Goal: Task Accomplishment & Management: Complete application form

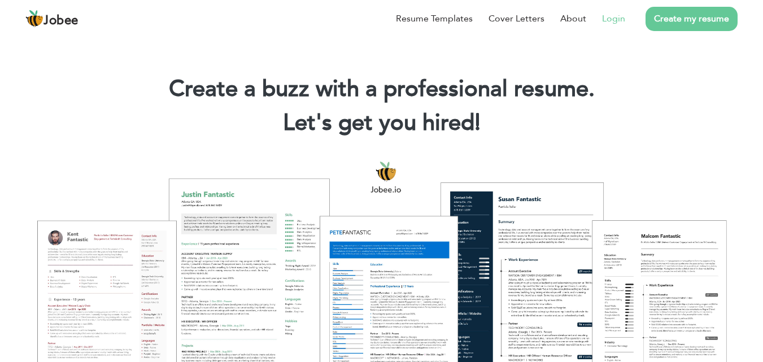
click at [613, 19] on link "Login" at bounding box center [613, 19] width 23 height 14
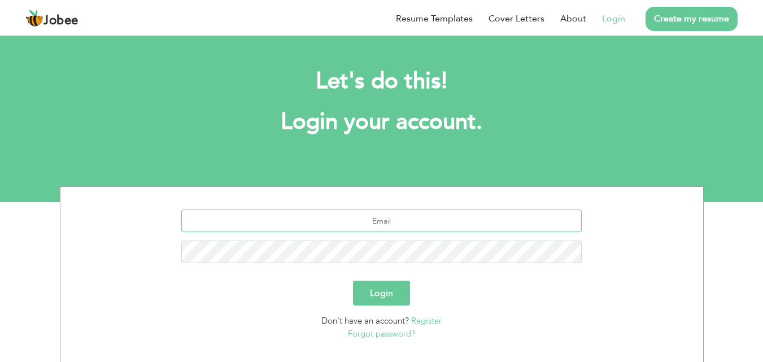
click at [409, 221] on input "text" at bounding box center [381, 221] width 401 height 23
type input "[EMAIL_ADDRESS][DOMAIN_NAME]"
click at [392, 292] on button "Login" at bounding box center [381, 293] width 57 height 25
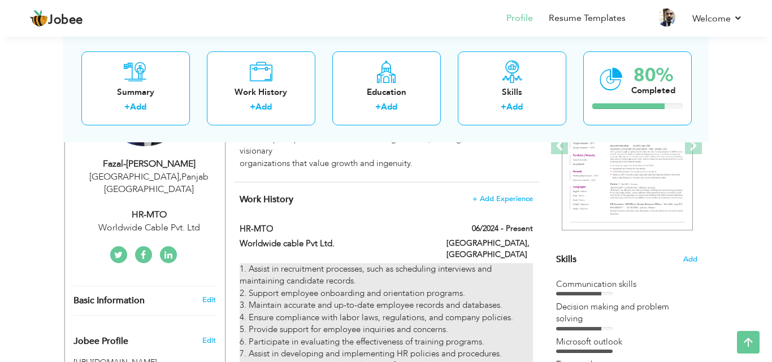
scroll to position [170, 0]
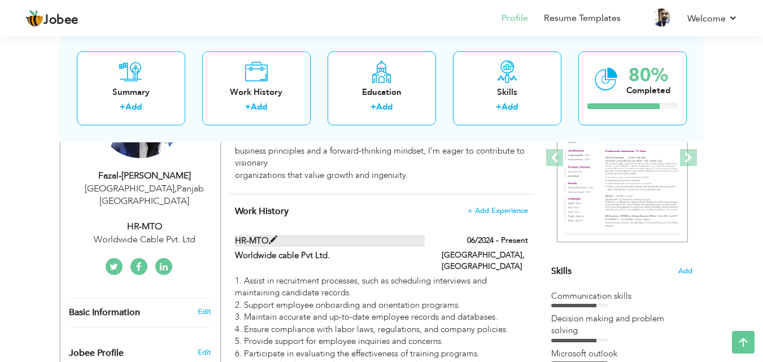
click at [270, 242] on span at bounding box center [273, 240] width 8 height 8
type input "HR-MTO"
type input "Worldwide cable Pvt Ltd."
type input "06/2024"
type input "[GEOGRAPHIC_DATA]"
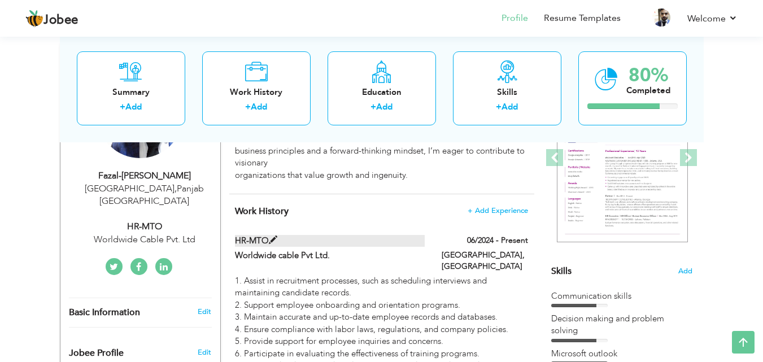
type input "[GEOGRAPHIC_DATA]"
checkbox input "true"
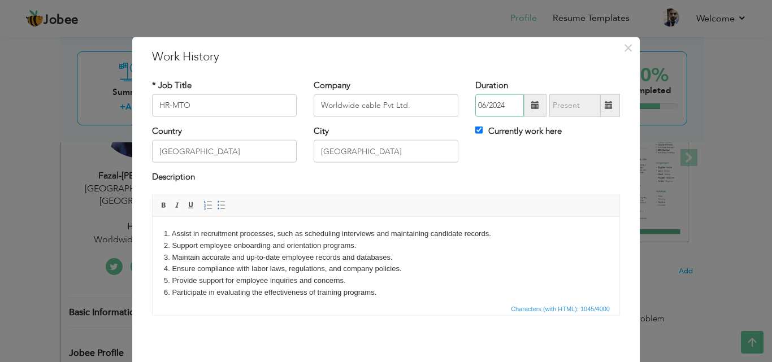
click at [480, 104] on input "06/2024" at bounding box center [499, 105] width 49 height 23
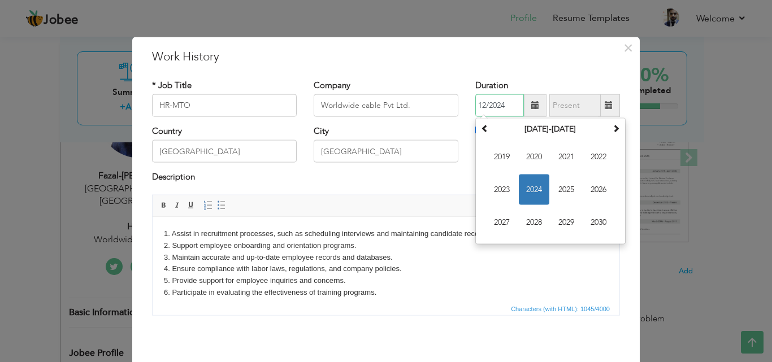
type input "12/2024"
click at [551, 277] on body "1. Assist in recruitment processes, such as scheduling interviews and maintaini…" at bounding box center [386, 304] width 444 height 153
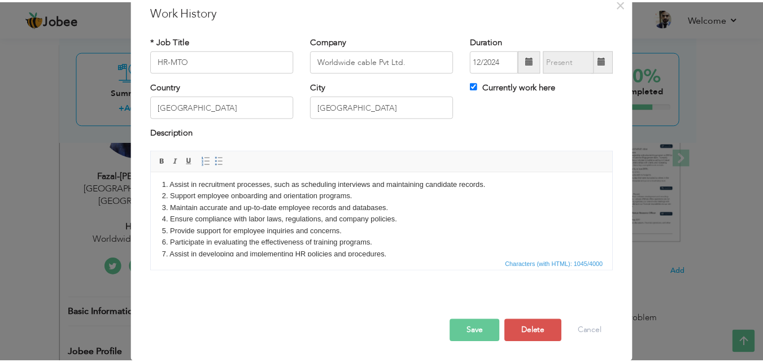
scroll to position [0, 0]
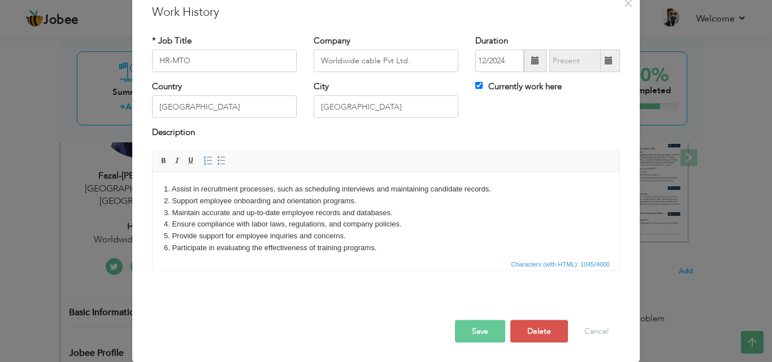
click at [466, 337] on button "Save" at bounding box center [480, 331] width 50 height 23
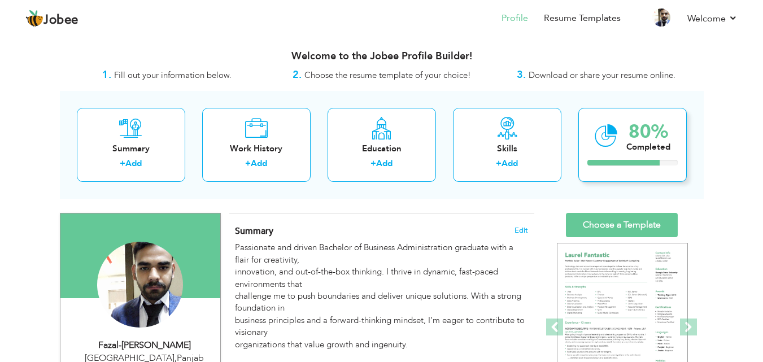
click at [646, 154] on div "80% Completed" at bounding box center [649, 136] width 44 height 38
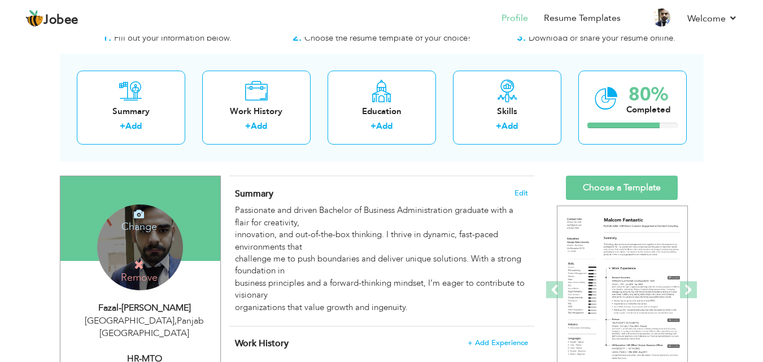
scroll to position [57, 0]
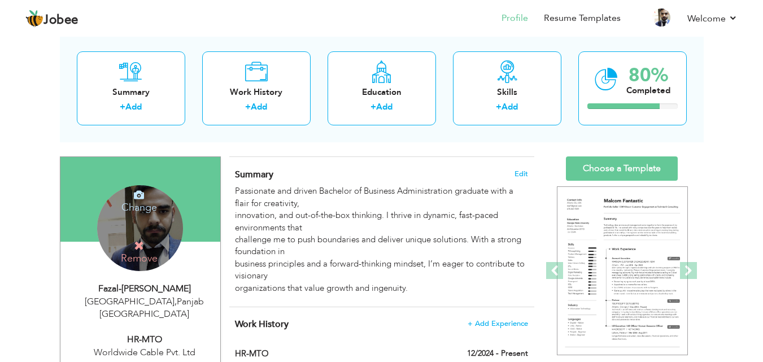
click at [142, 252] on h4 "Remove" at bounding box center [139, 252] width 81 height 24
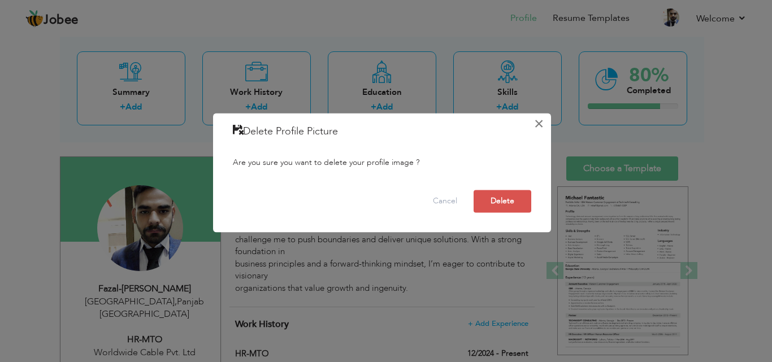
click at [540, 131] on button "×" at bounding box center [539, 124] width 18 height 18
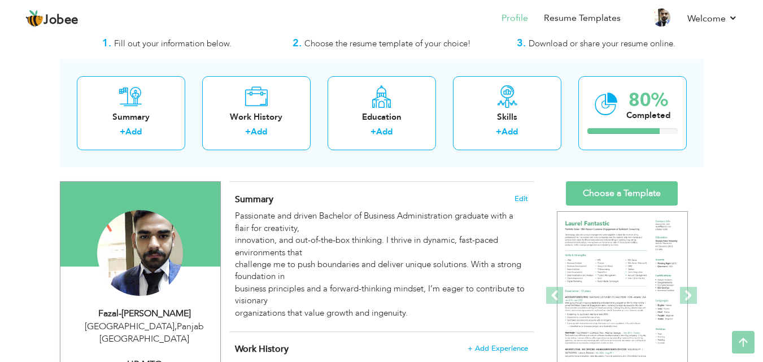
scroll to position [0, 0]
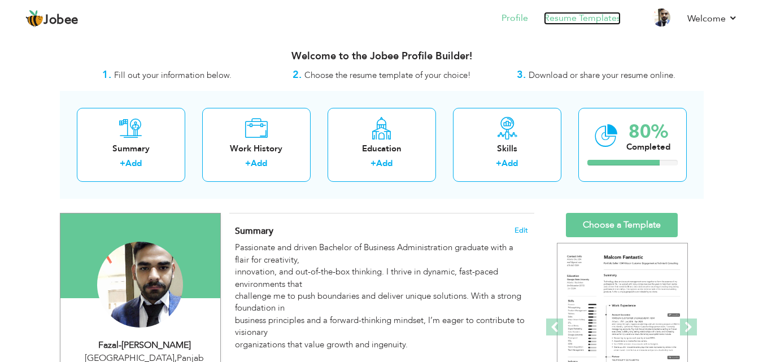
click at [554, 19] on link "Resume Templates" at bounding box center [582, 18] width 77 height 13
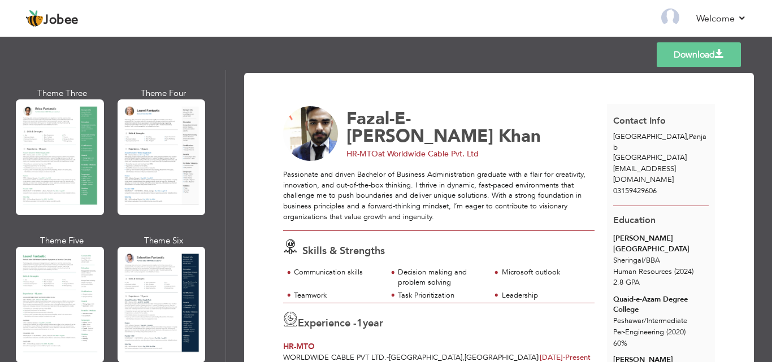
scroll to position [226, 0]
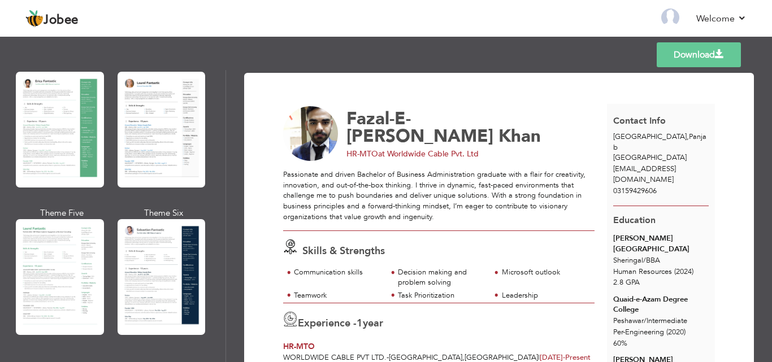
click at [138, 264] on div at bounding box center [162, 277] width 88 height 116
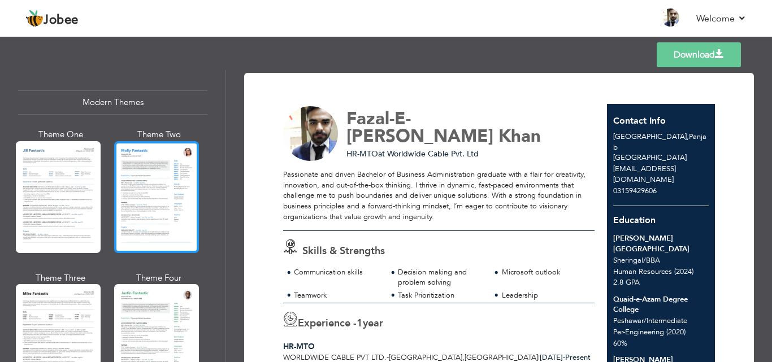
scroll to position [509, 0]
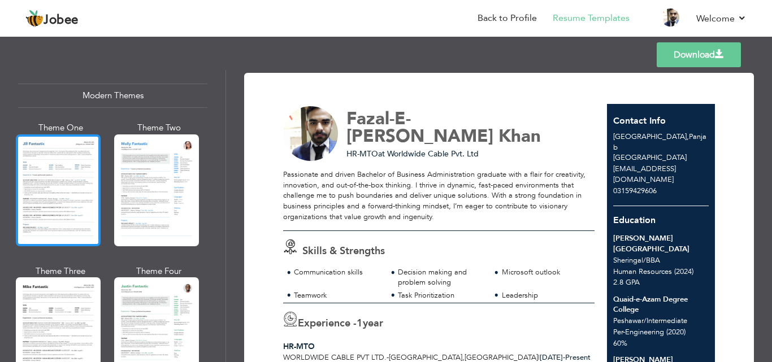
click at [42, 150] on div at bounding box center [58, 190] width 85 height 112
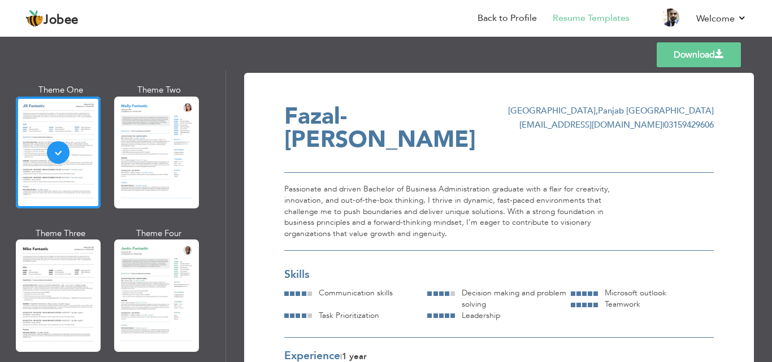
scroll to position [565, 0]
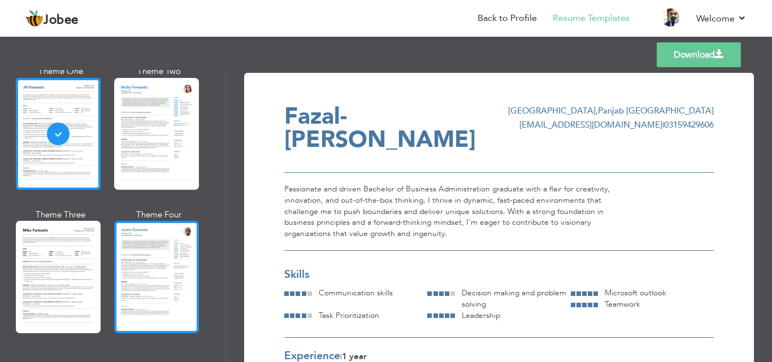
click at [185, 259] on div at bounding box center [156, 277] width 85 height 112
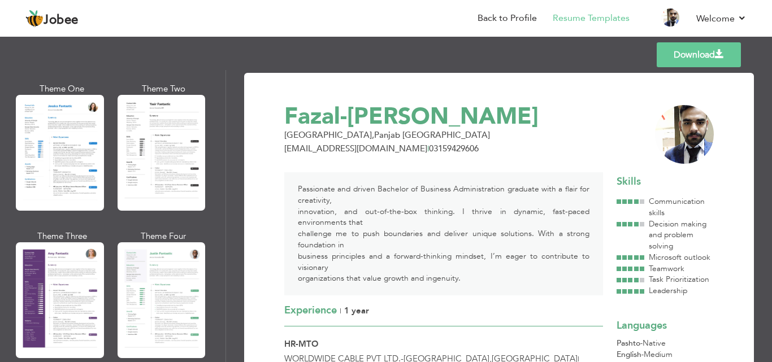
scroll to position [904, 0]
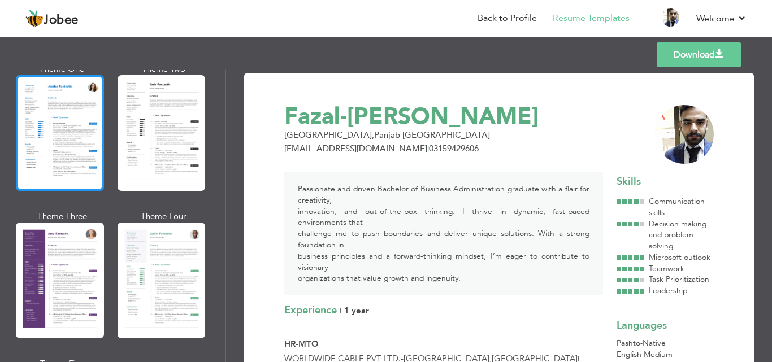
click at [58, 128] on div at bounding box center [60, 133] width 88 height 116
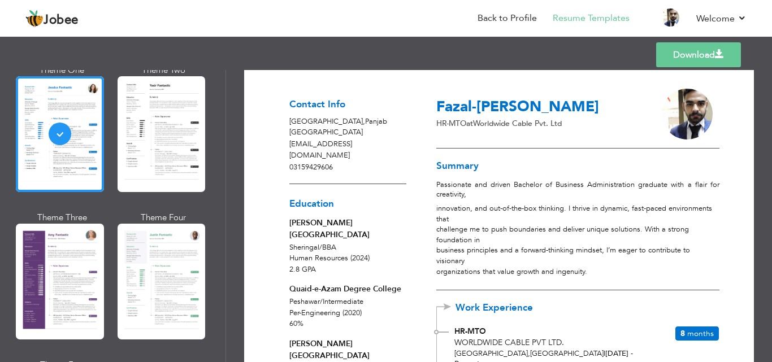
scroll to position [0, 0]
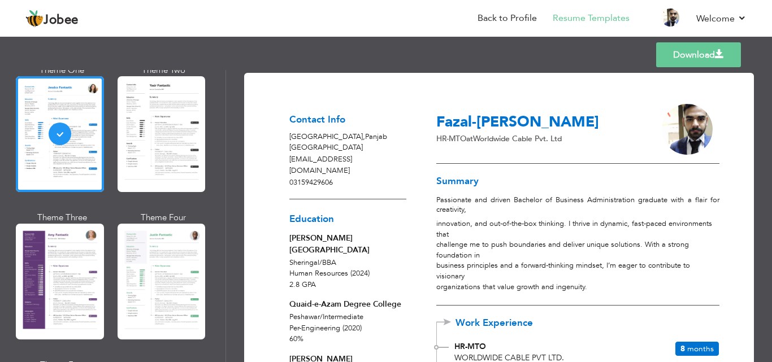
click at [725, 56] on link "Download" at bounding box center [698, 54] width 85 height 25
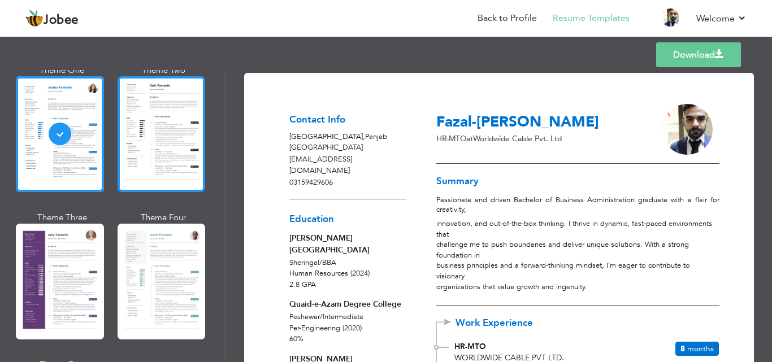
click at [172, 129] on div at bounding box center [162, 134] width 88 height 116
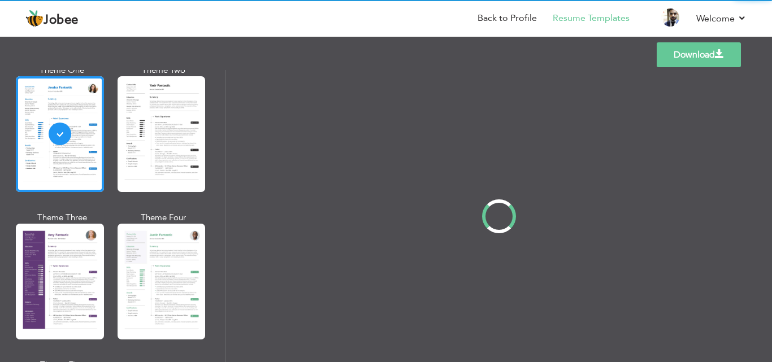
scroll to position [904, 0]
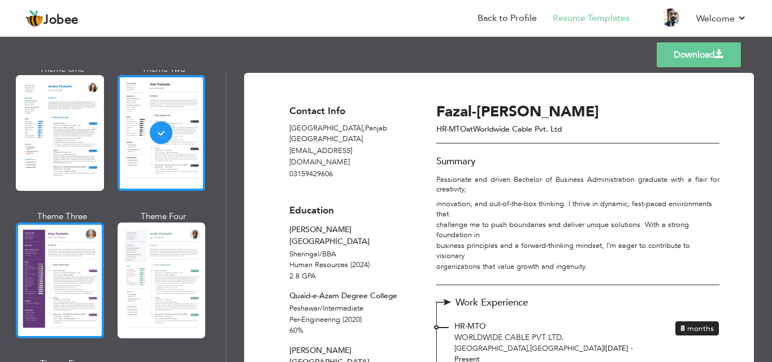
click at [54, 279] on div at bounding box center [60, 281] width 88 height 116
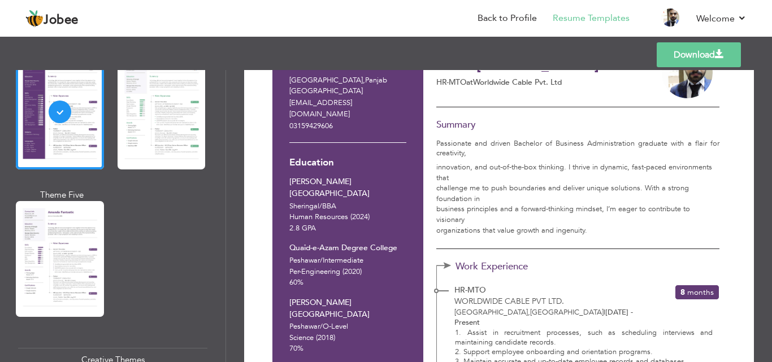
scroll to position [1074, 0]
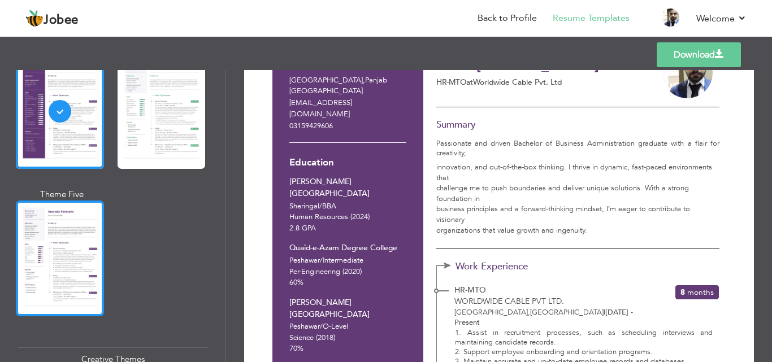
click at [53, 253] on div at bounding box center [60, 259] width 88 height 116
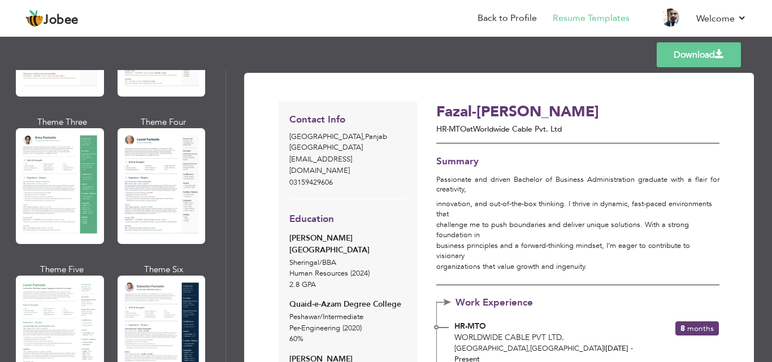
scroll to position [0, 0]
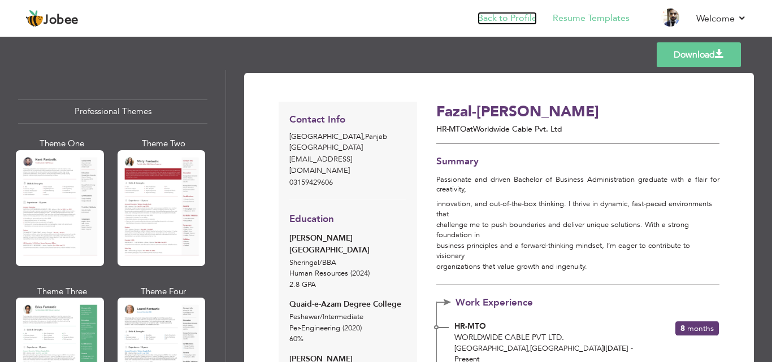
click at [493, 23] on link "Back to Profile" at bounding box center [506, 18] width 59 height 13
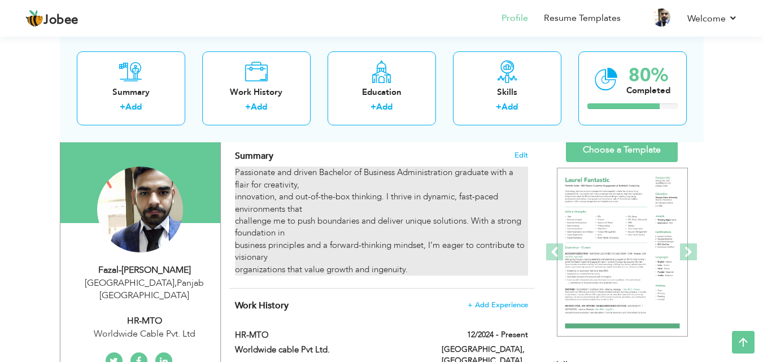
scroll to position [57, 0]
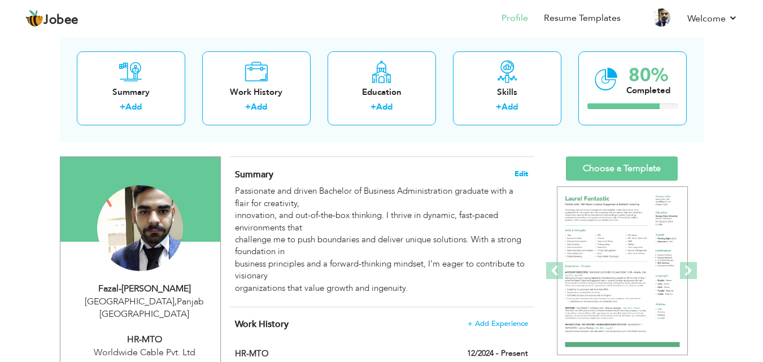
click at [523, 175] on span "Edit" at bounding box center [522, 174] width 14 height 8
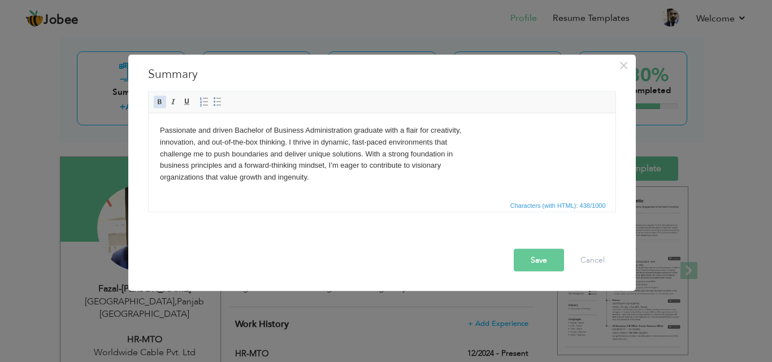
click at [162, 106] on span at bounding box center [159, 101] width 9 height 9
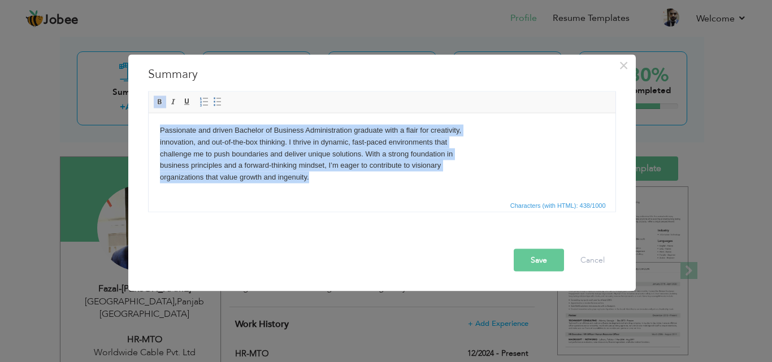
drag, startPoint x: 314, startPoint y: 181, endPoint x: 283, endPoint y: 224, distance: 53.0
click at [148, 118] on html "​​​​​​​ Passionate and driven Bachelor of Business Administration graduate with…" at bounding box center [381, 153] width 467 height 81
click at [164, 101] on link "Bold" at bounding box center [160, 101] width 12 height 12
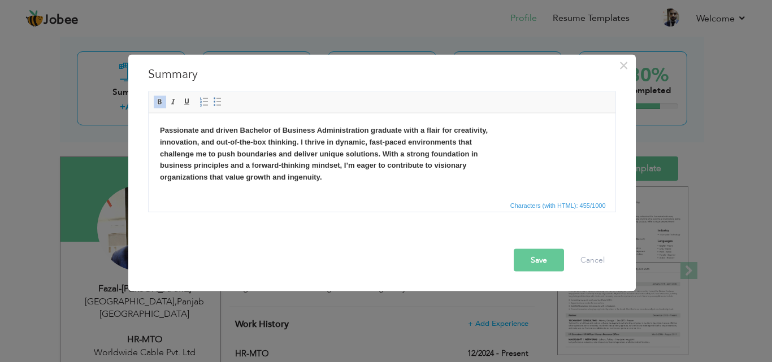
click at [549, 180] on body "Passionate and driven Bachelor of Business Administration graduate with a flair…" at bounding box center [381, 153] width 444 height 59
click at [544, 256] on button "Save" at bounding box center [539, 260] width 50 height 23
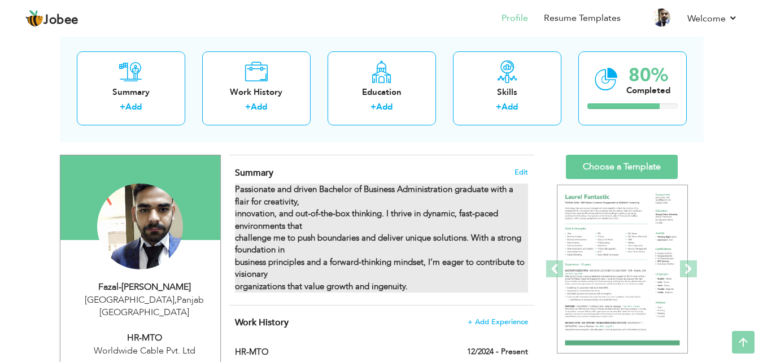
scroll to position [0, 0]
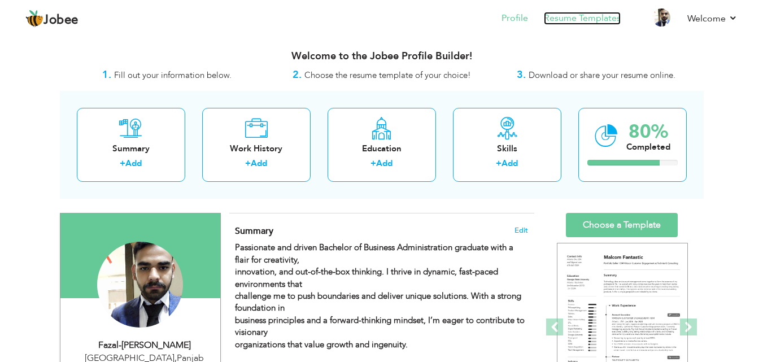
click at [561, 16] on link "Resume Templates" at bounding box center [582, 18] width 77 height 13
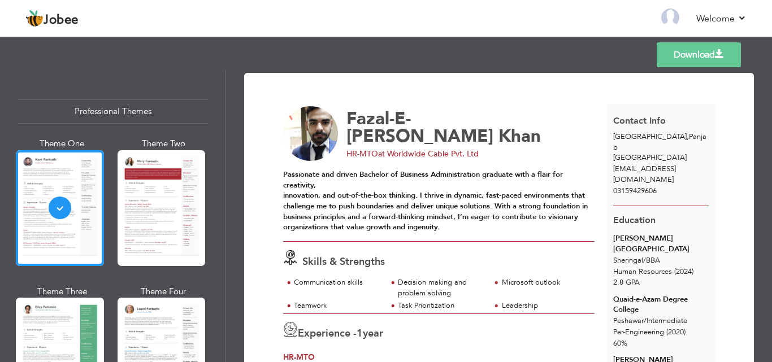
click at [285, 194] on strong "Passionate and driven Bachelor of Business Administration graduate with a flair…" at bounding box center [435, 201] width 305 height 63
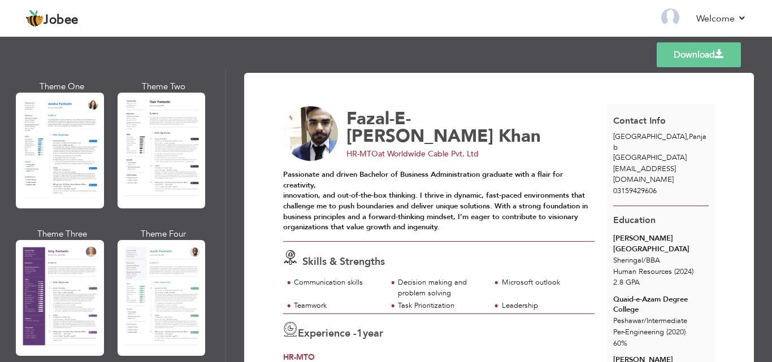
scroll to position [904, 0]
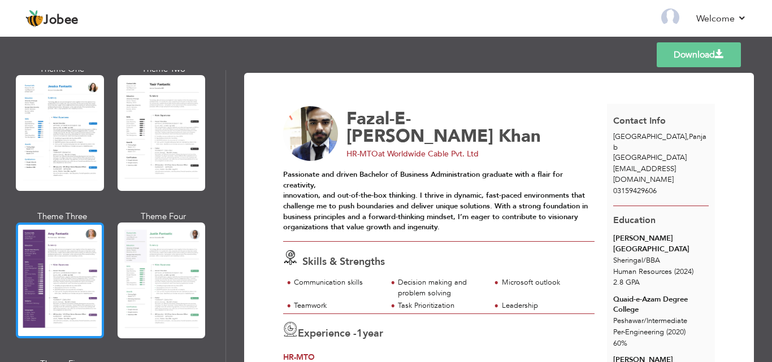
click at [73, 248] on div at bounding box center [60, 281] width 88 height 116
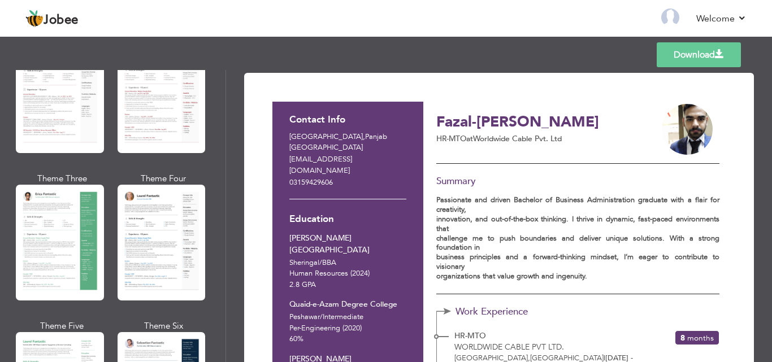
scroll to position [0, 0]
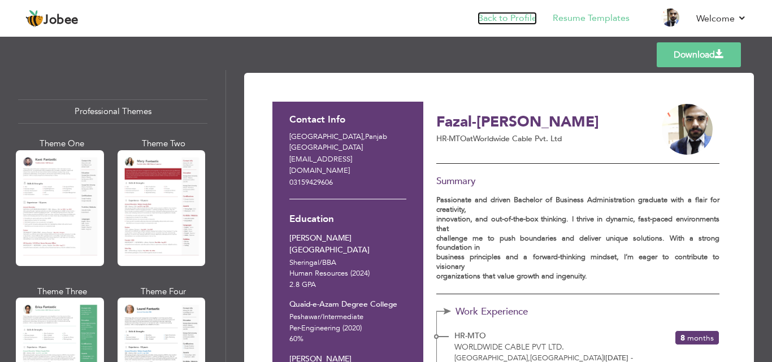
click at [518, 23] on link "Back to Profile" at bounding box center [506, 18] width 59 height 13
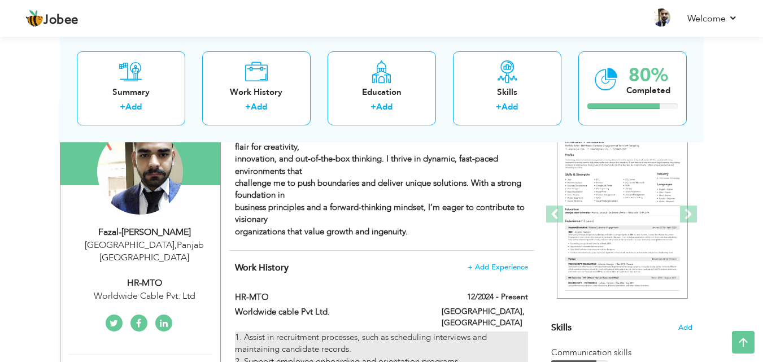
scroll to position [57, 0]
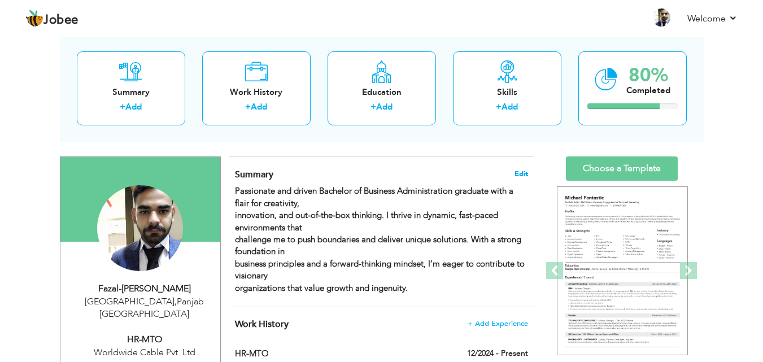
click at [517, 170] on span "Edit" at bounding box center [522, 174] width 14 height 8
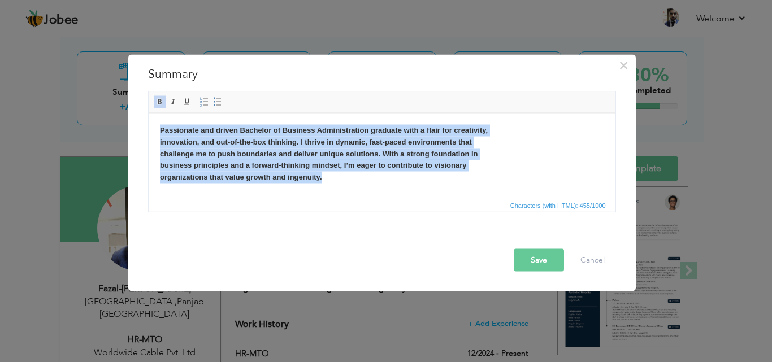
drag, startPoint x: 323, startPoint y: 177, endPoint x: 157, endPoint y: 125, distance: 174.2
click at [157, 125] on html "Passionate and driven Bachelor of Business Administration graduate with a flair…" at bounding box center [381, 153] width 467 height 81
click at [162, 104] on span at bounding box center [159, 101] width 9 height 9
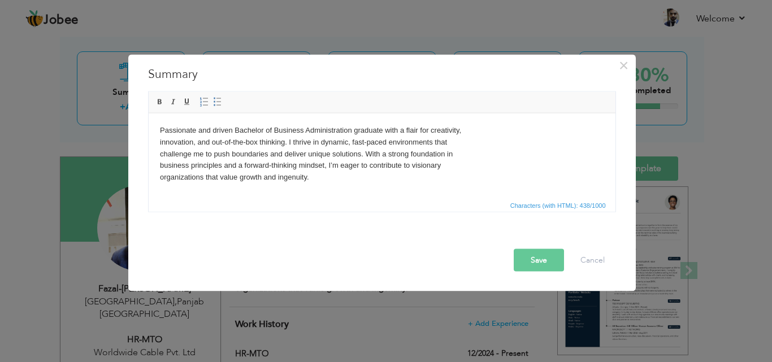
click at [375, 190] on html "Passionate and driven Bachelor of Business Administration graduate with a flair…" at bounding box center [381, 153] width 467 height 81
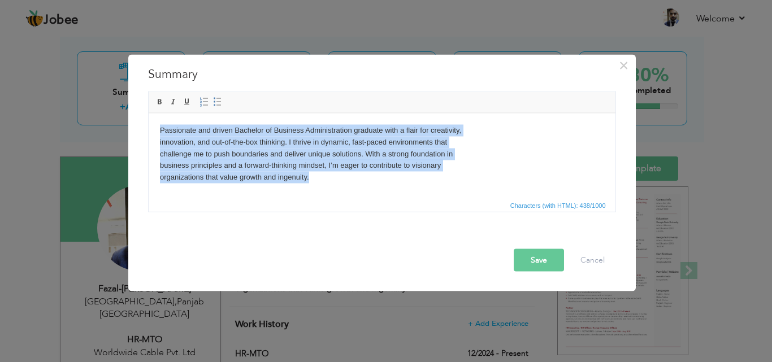
drag, startPoint x: 287, startPoint y: 183, endPoint x: 120, endPoint y: 112, distance: 181.6
click at [148, 113] on html "Passionate and driven Bachelor of Business Administration graduate with a flair…" at bounding box center [381, 153] width 467 height 81
click at [480, 146] on body "Passionate and driven Bachelor of Business Administration graduate with a flair…" at bounding box center [381, 153] width 444 height 59
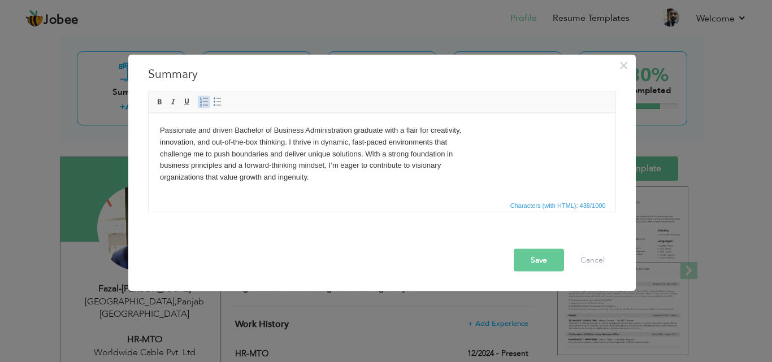
click at [205, 102] on span at bounding box center [203, 101] width 9 height 9
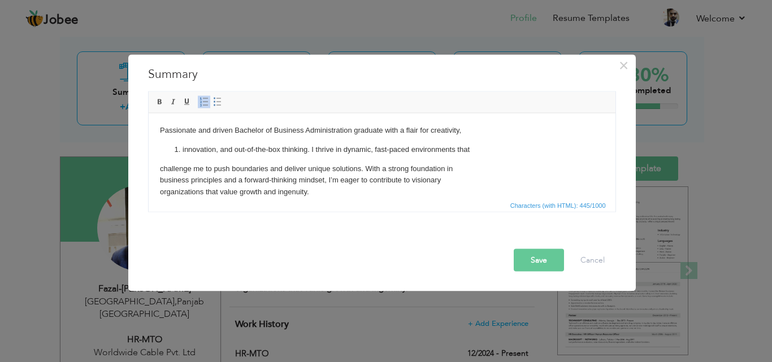
click at [205, 101] on span at bounding box center [203, 101] width 9 height 9
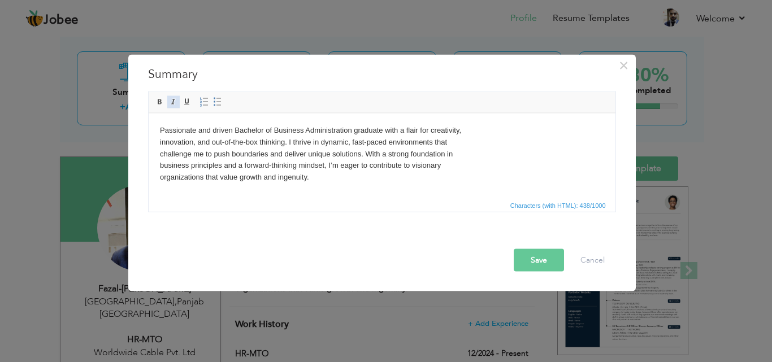
click at [170, 106] on span at bounding box center [173, 101] width 9 height 9
click at [322, 181] on body "Passionate and driven Bachelor of Business Administration graduate with a flair…" at bounding box center [381, 153] width 444 height 59
click at [549, 259] on button "Save" at bounding box center [539, 260] width 50 height 23
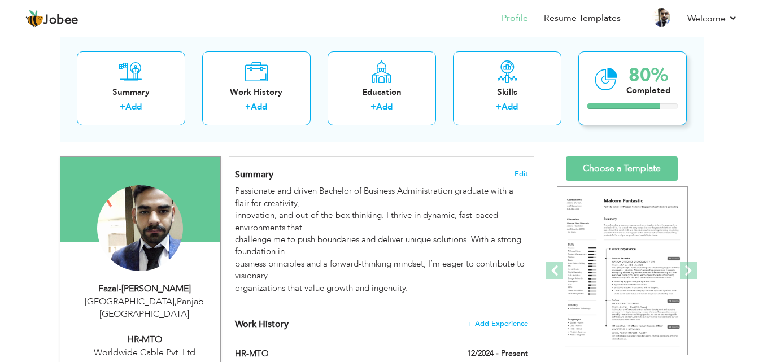
click at [663, 99] on div "80% Completed" at bounding box center [633, 88] width 108 height 74
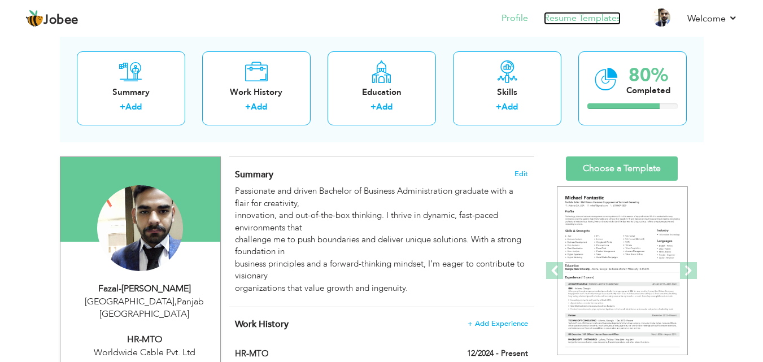
click at [572, 20] on link "Resume Templates" at bounding box center [582, 18] width 77 height 13
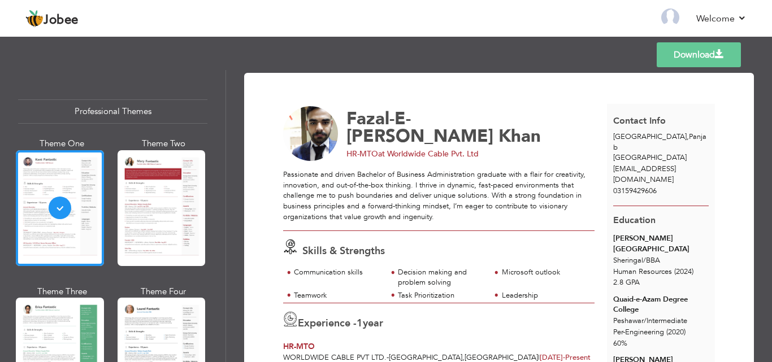
click at [716, 55] on span at bounding box center [719, 54] width 9 height 9
